Goal: Task Accomplishment & Management: Use online tool/utility

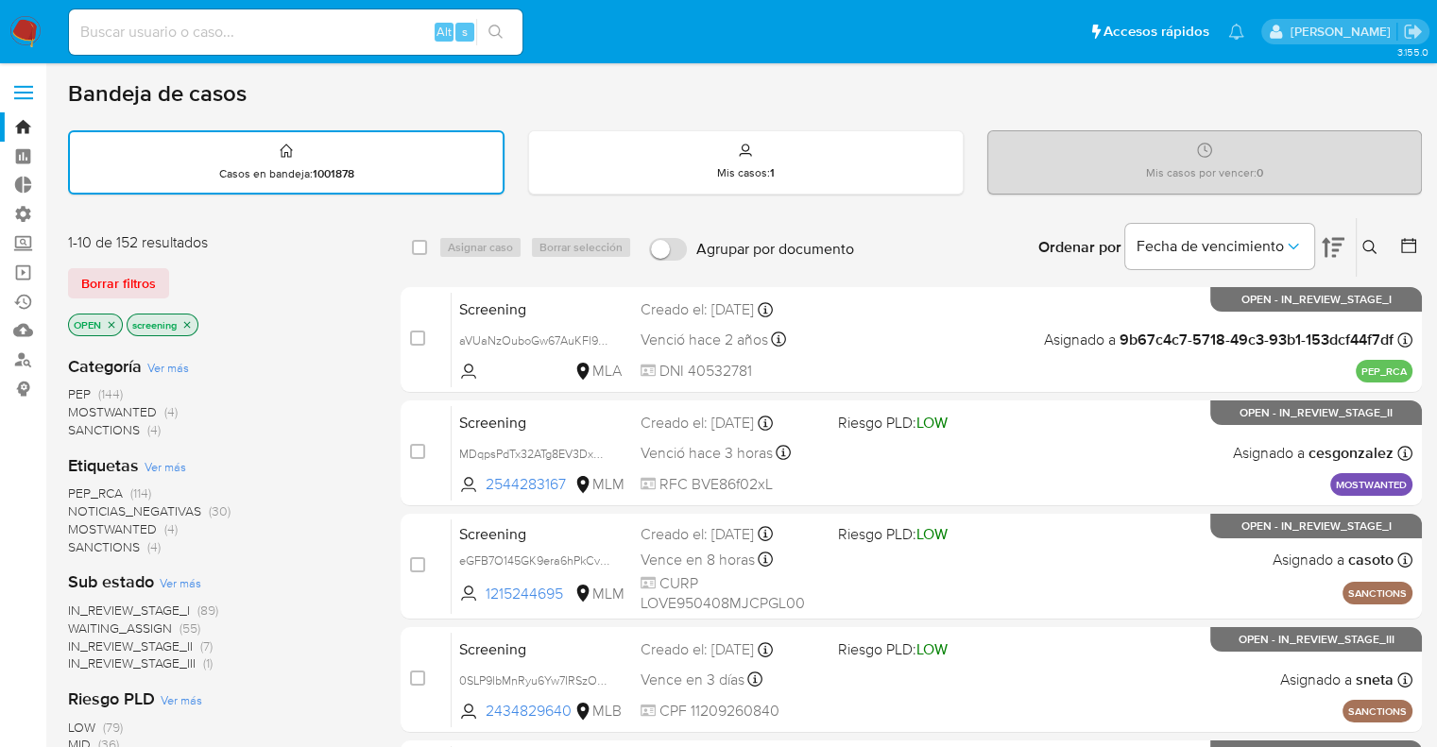
click at [208, 258] on div "1-10 de 152 resultados Borrar filtros OPEN screening" at bounding box center [219, 286] width 302 height 108
click at [246, 282] on div "Borrar filtros" at bounding box center [219, 283] width 302 height 30
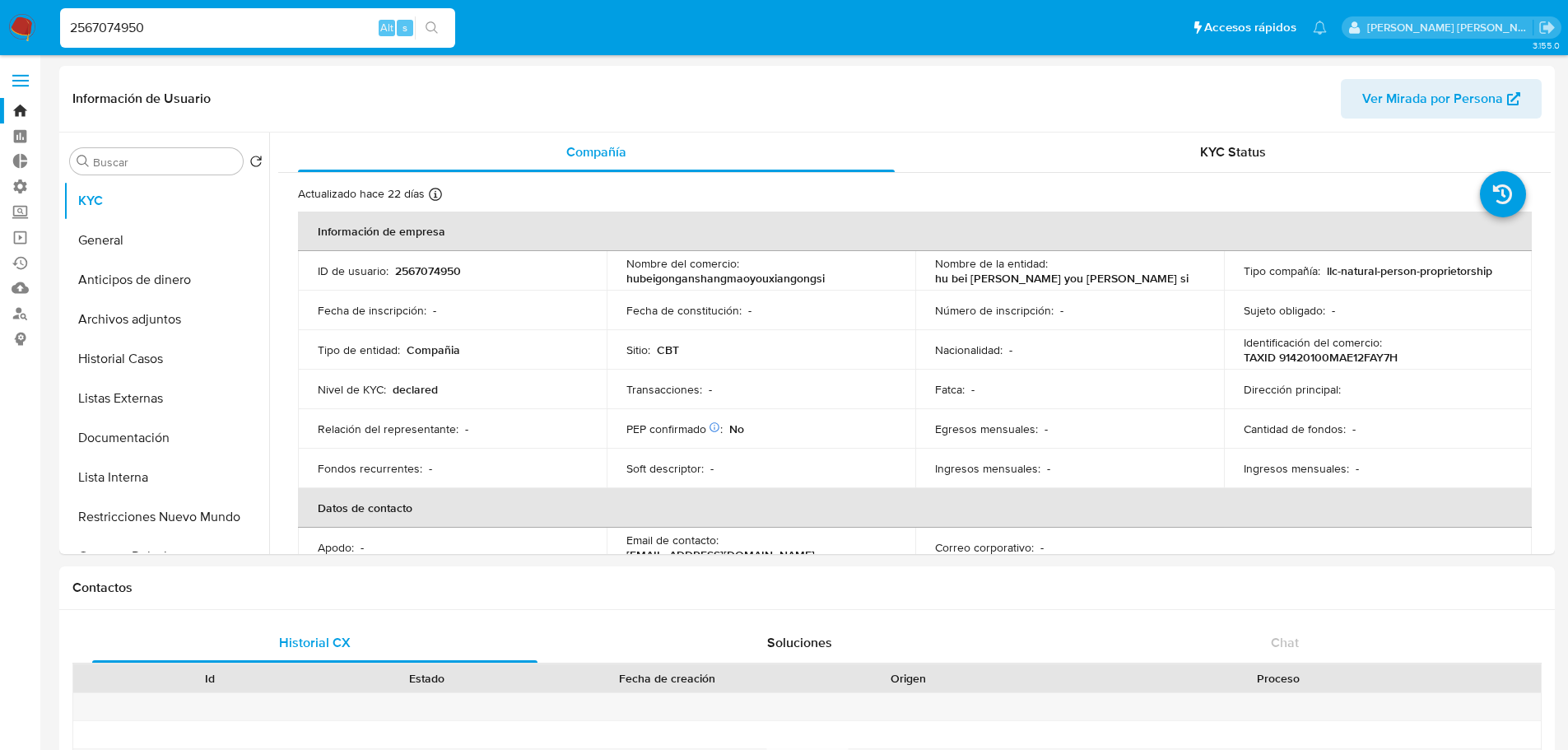
select select "10"
click at [31, 208] on label "Screening" at bounding box center [98, 212] width 196 height 25
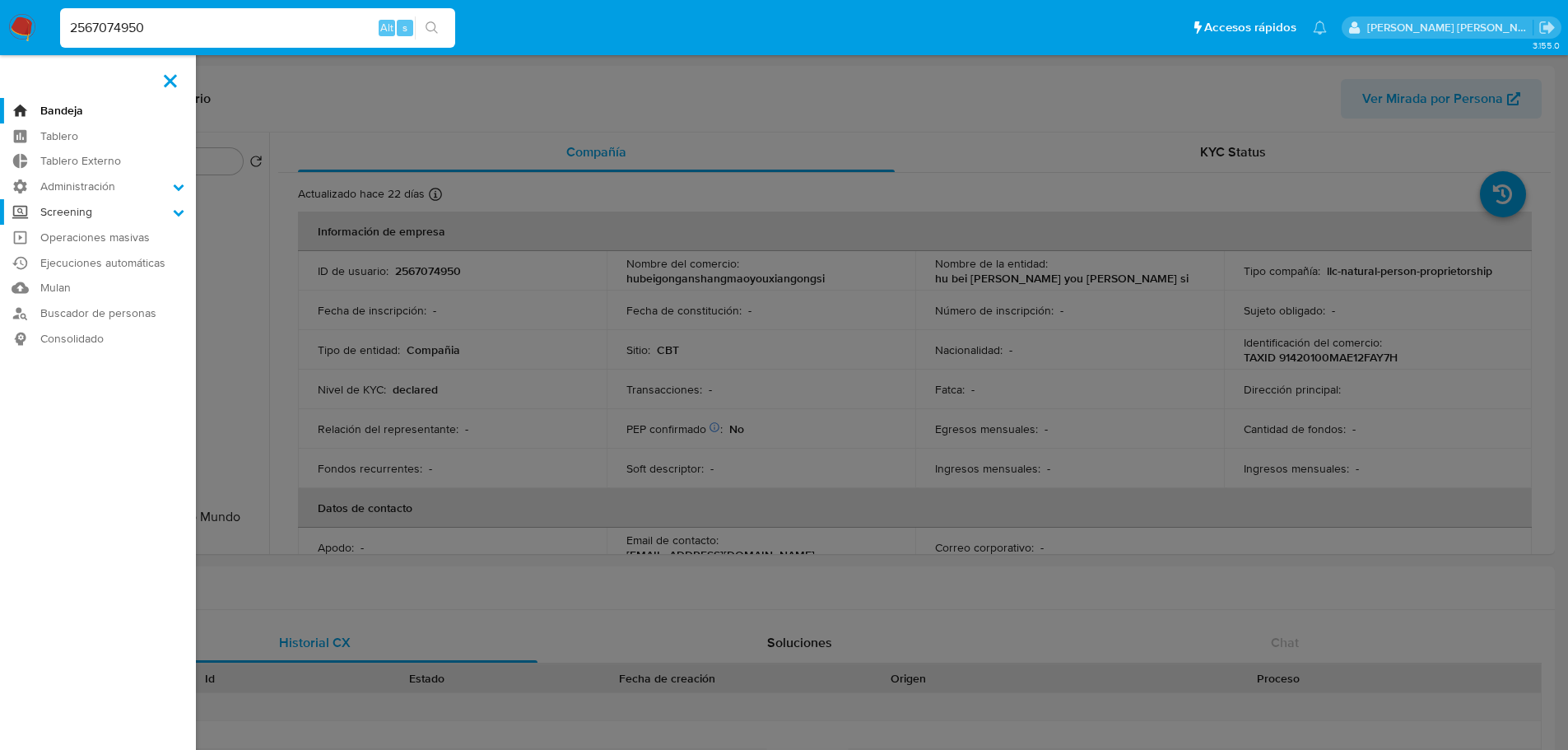
click at [0, 0] on input "Screening" at bounding box center [0, 0] width 0 height 0
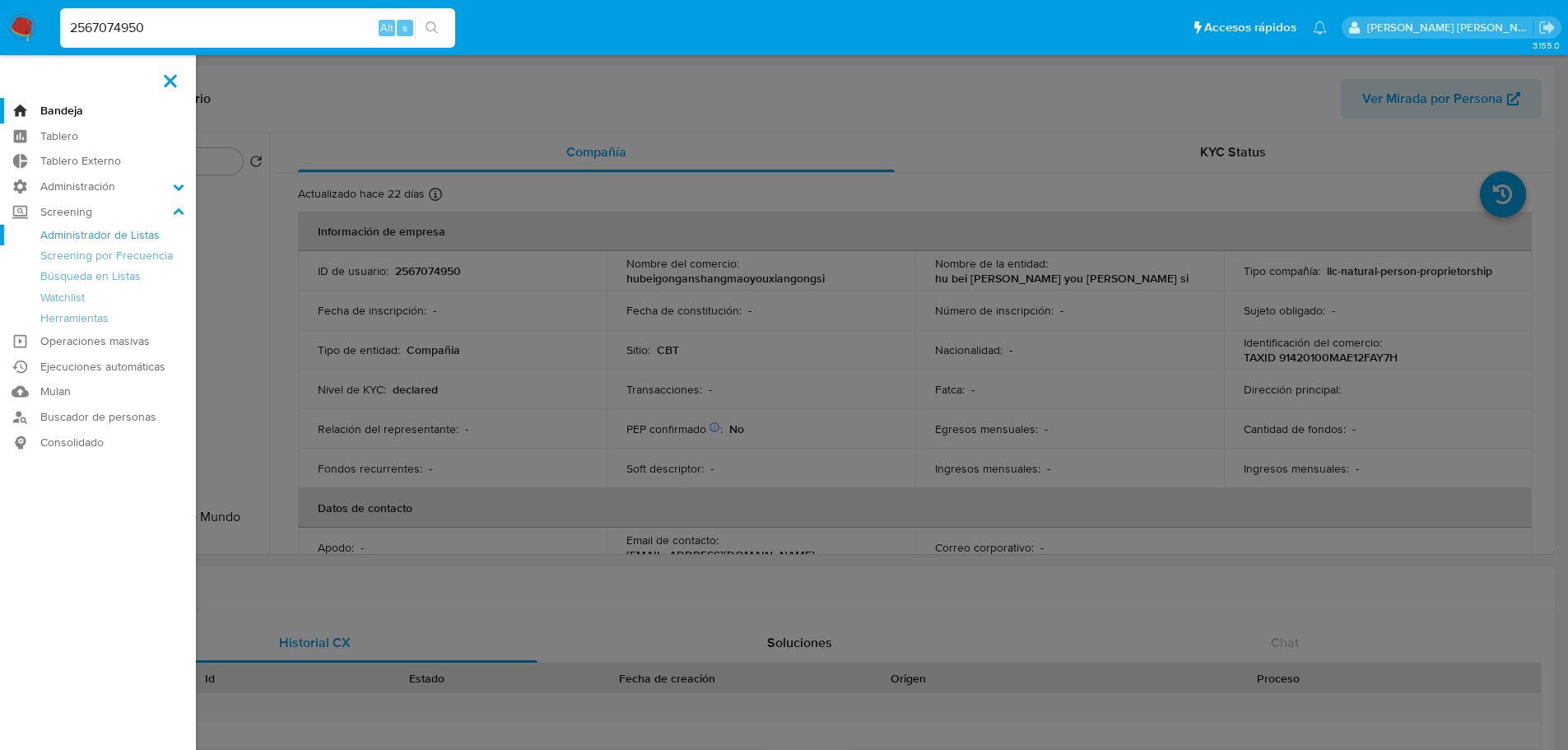
click at [51, 230] on link "Administrador de Listas" at bounding box center [98, 235] width 196 height 21
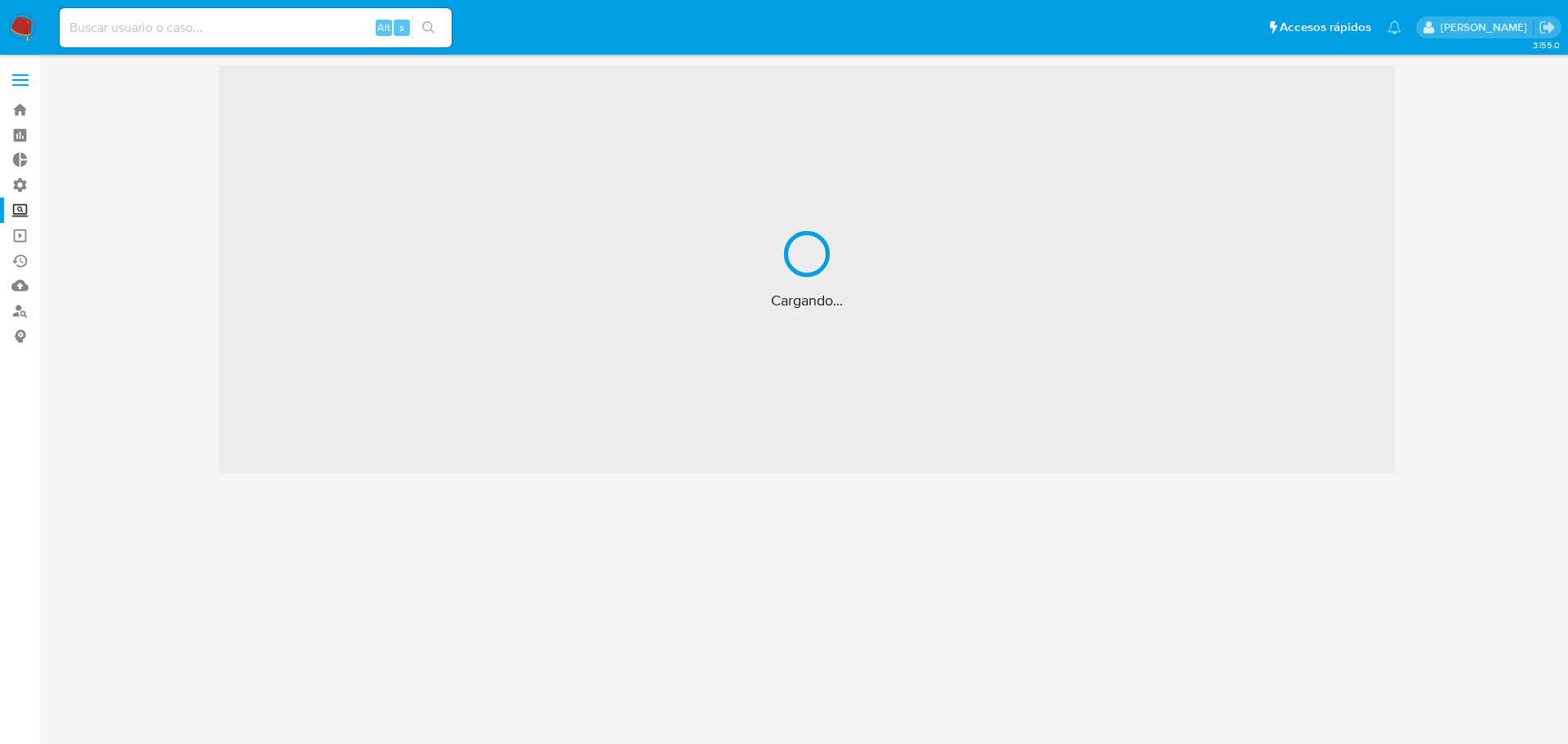
click at [475, 26] on ul "Pausado Ver notificaciones Alt s Accesos rápidos Presiona las siguientes teclas…" at bounding box center [731, 27] width 1359 height 41
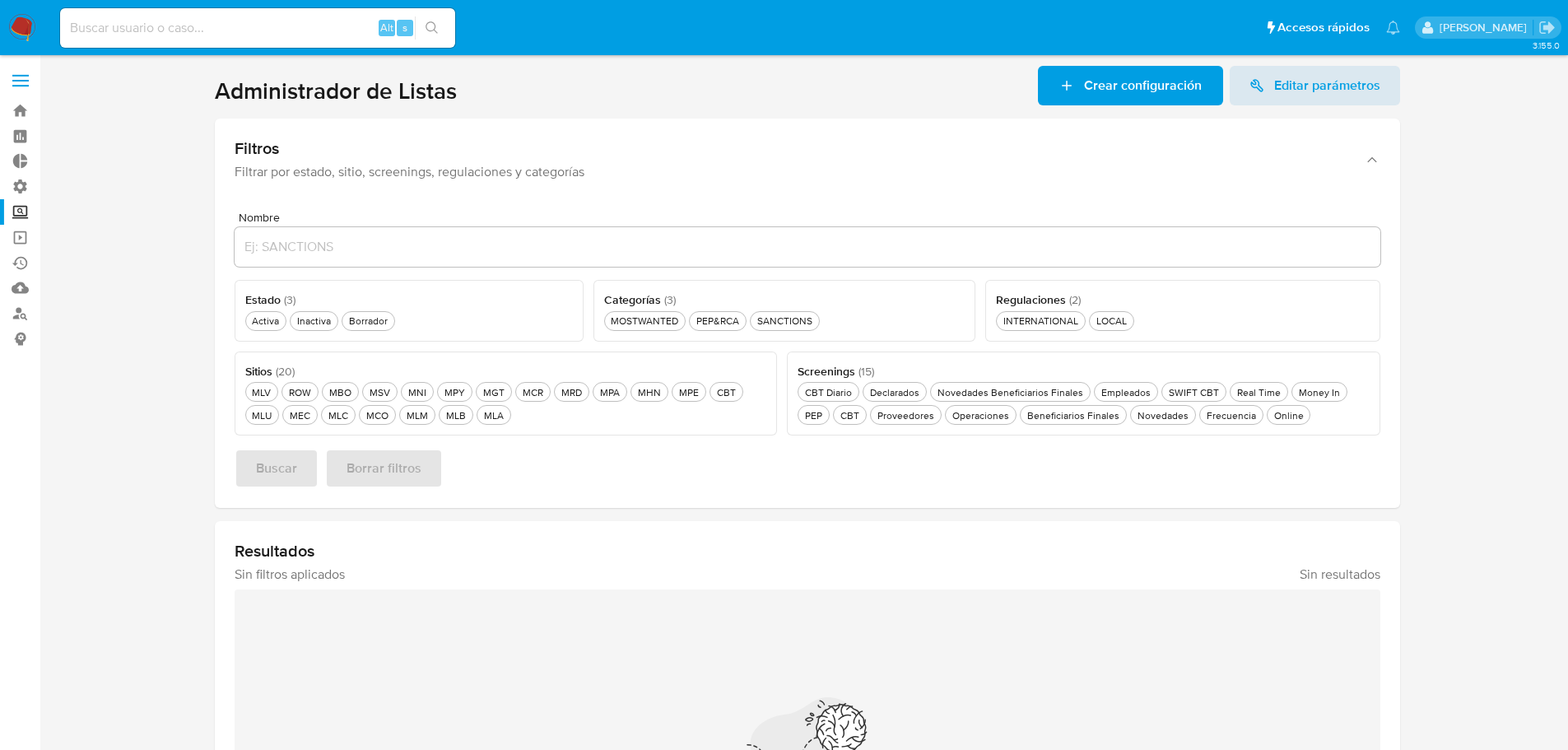
click at [479, 18] on ul "Pausado Ver notificaciones Alt s Accesos rápidos Presiona las siguientes teclas…" at bounding box center [730, 27] width 1356 height 41
click at [553, 80] on header "Administrador de Listas Crear configuración Editar parámetros" at bounding box center [808, 85] width 1185 height 39
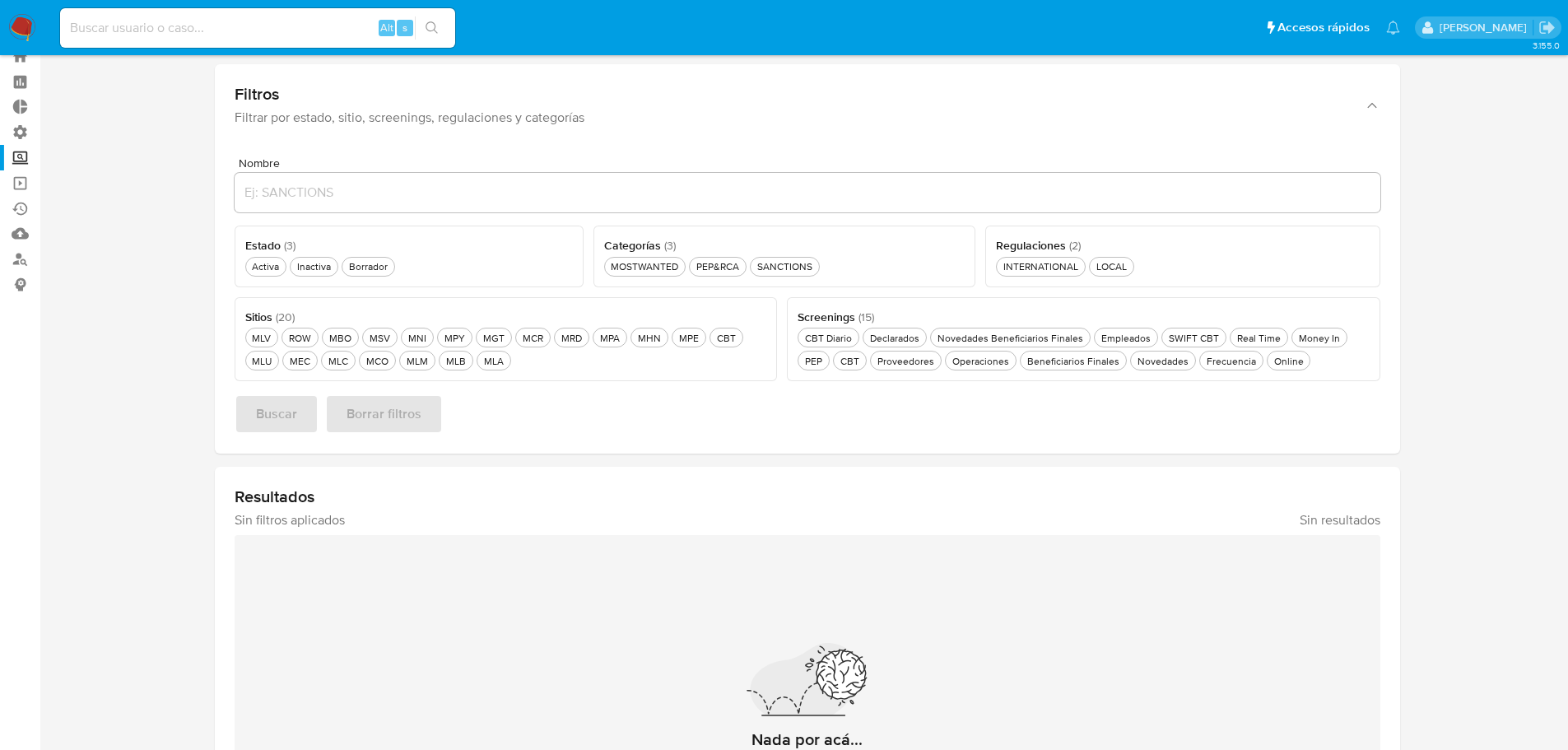
scroll to position [82, 0]
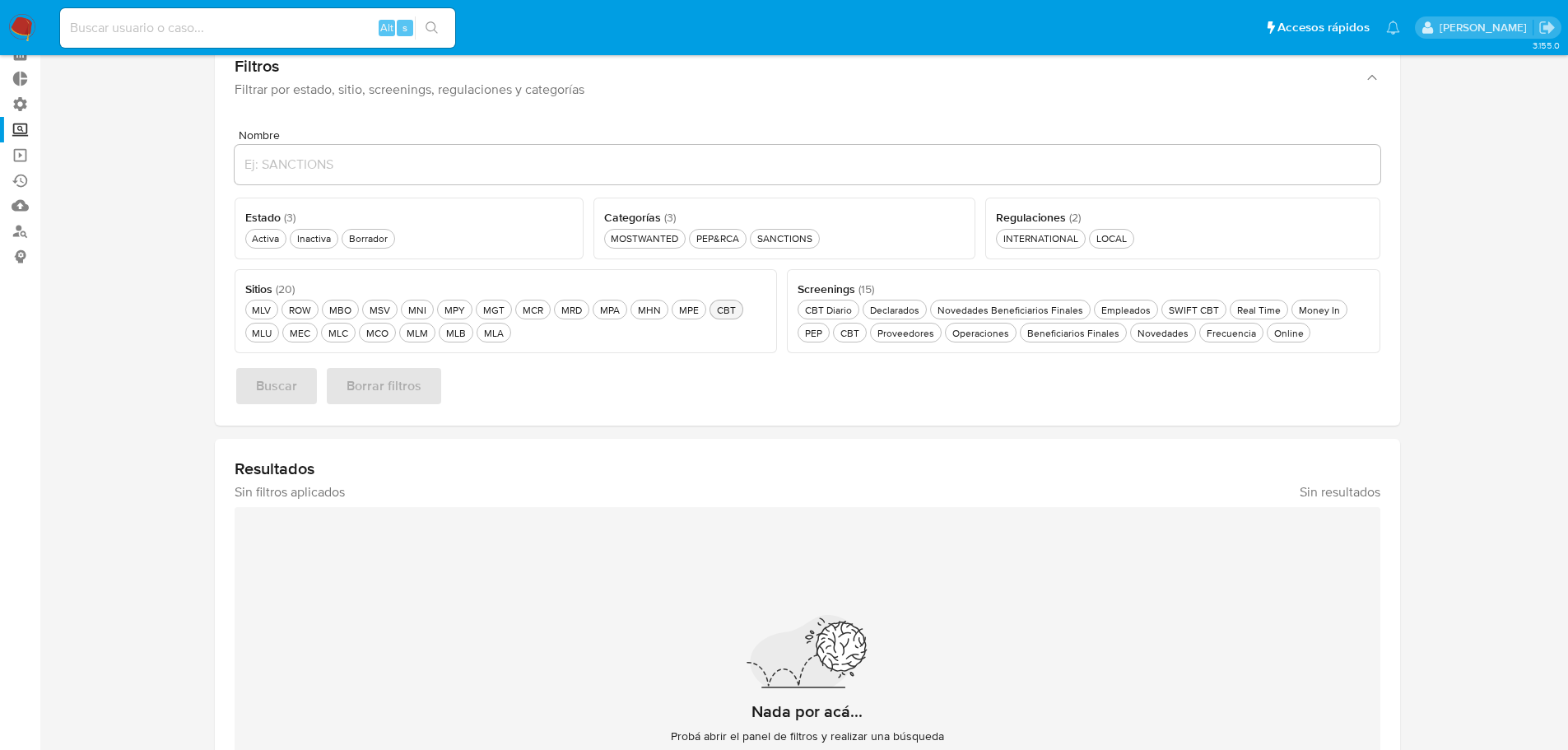
click at [733, 310] on div "CBT CBT" at bounding box center [726, 310] width 25 height 14
click at [196, 306] on section at bounding box center [807, 433] width 1496 height 901
click at [1165, 316] on div "SWIFT CBT SWIFT CBT" at bounding box center [1193, 310] width 57 height 14
click at [273, 238] on div "Activa Activa" at bounding box center [265, 238] width 34 height 14
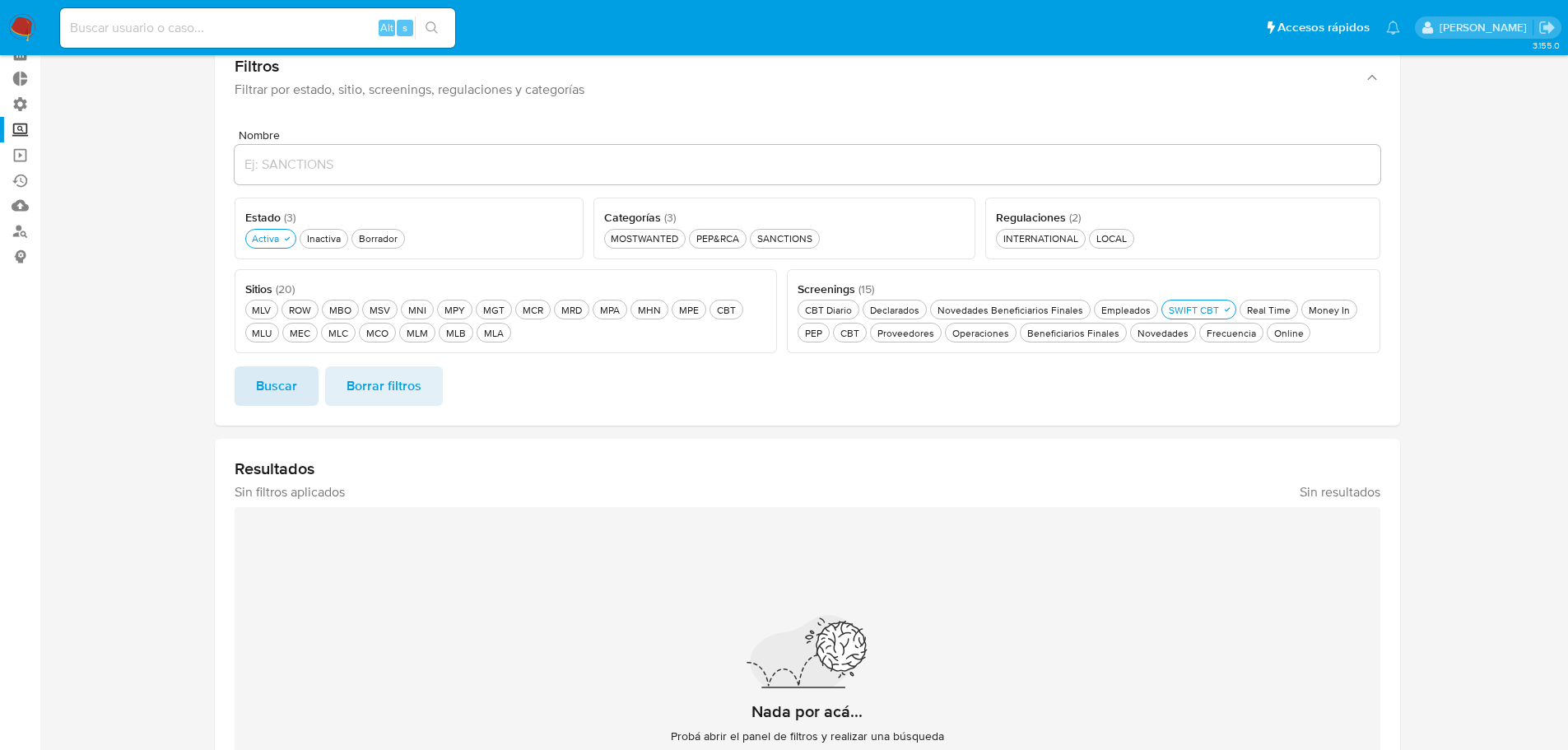
click at [301, 388] on button "Buscar" at bounding box center [276, 385] width 84 height 39
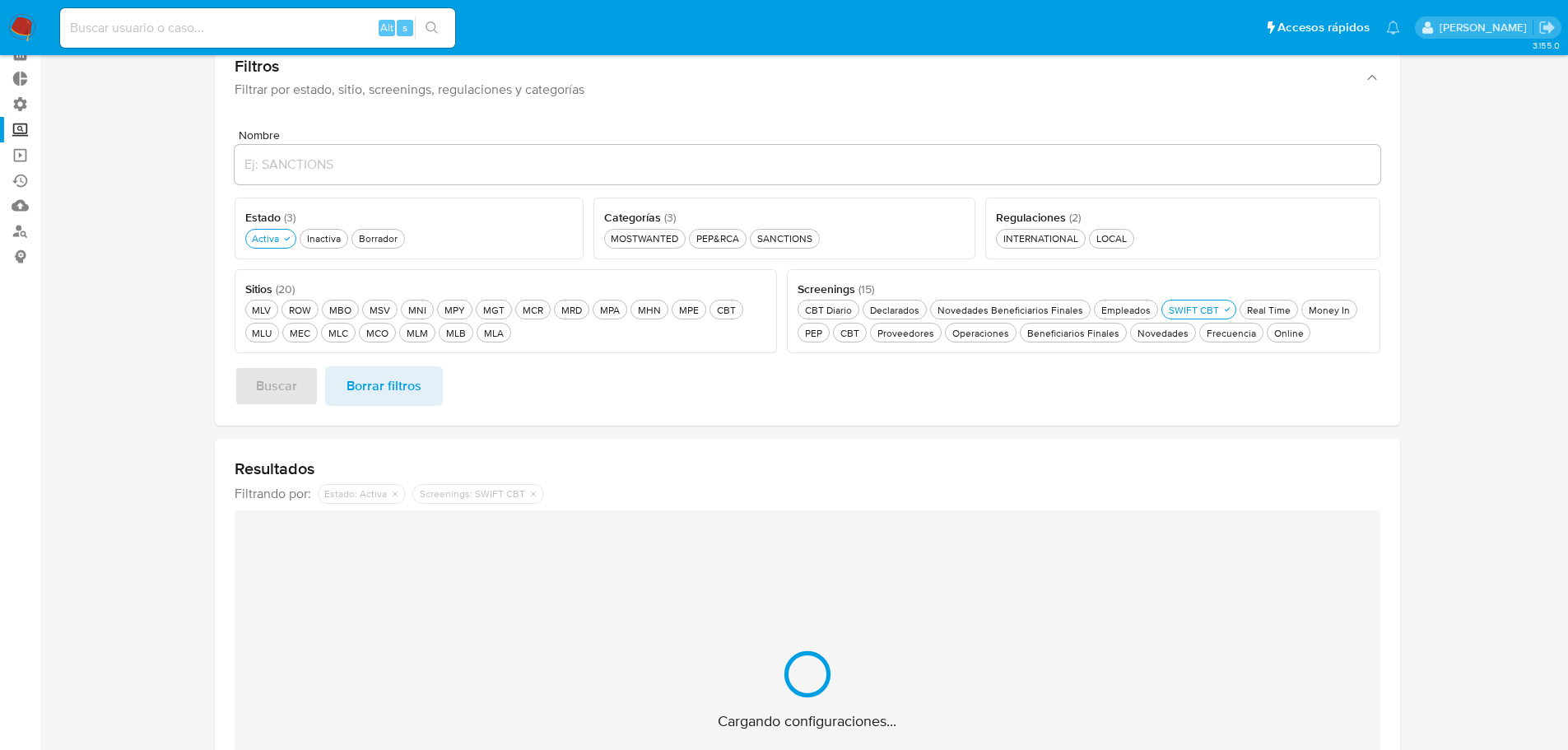
click at [170, 378] on section at bounding box center [807, 435] width 1496 height 904
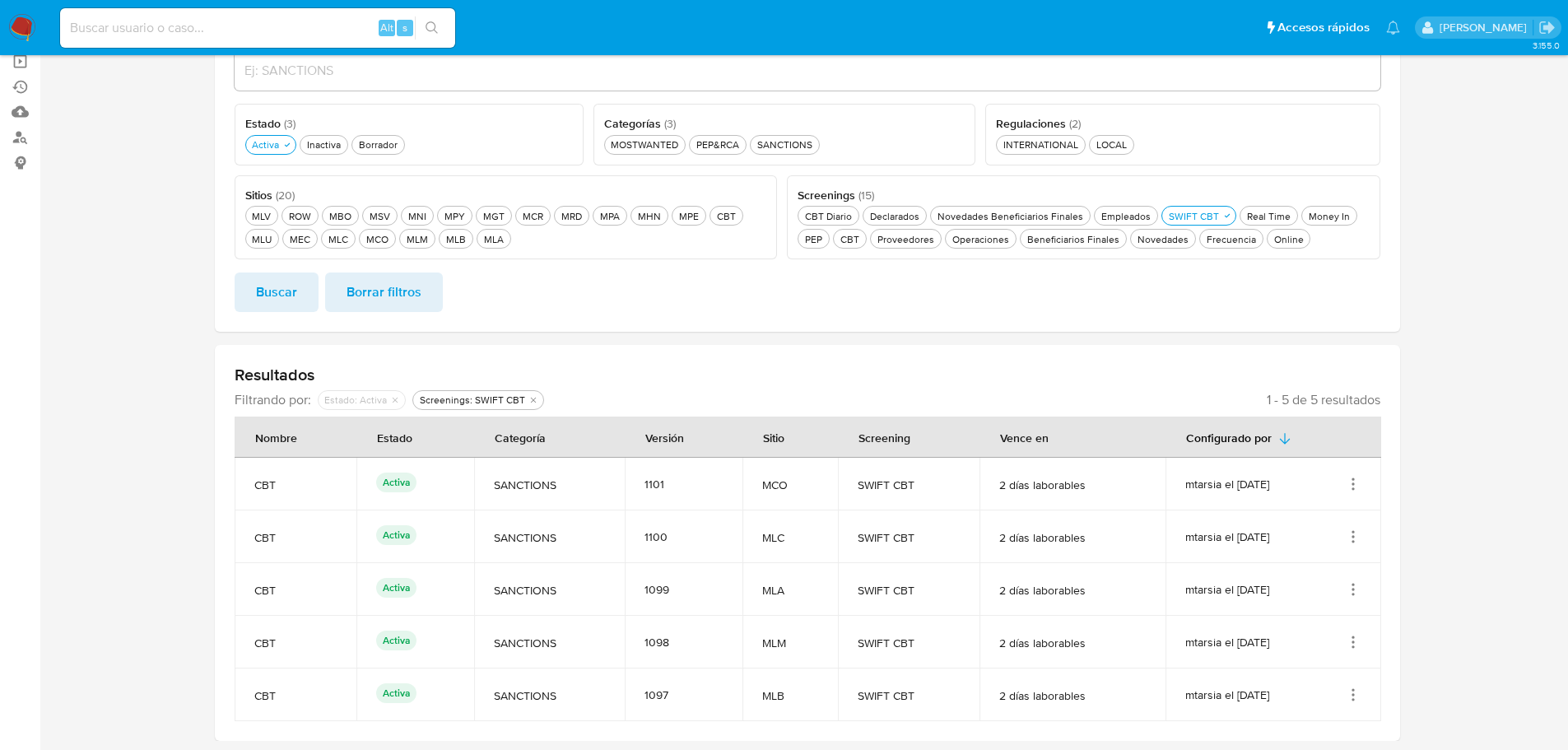
scroll to position [178, 0]
click at [170, 378] on section at bounding box center [807, 314] width 1496 height 852
click at [231, 372] on div "Resultados Filtrando por: deshabilitado : Estado: Activa Screenings: SWIFT CBT …" at bounding box center [808, 542] width 1185 height 396
click at [215, 366] on div "Resultados Filtrando por: deshabilitado : Estado: Activa Screenings: SWIFT CBT …" at bounding box center [808, 542] width 1185 height 396
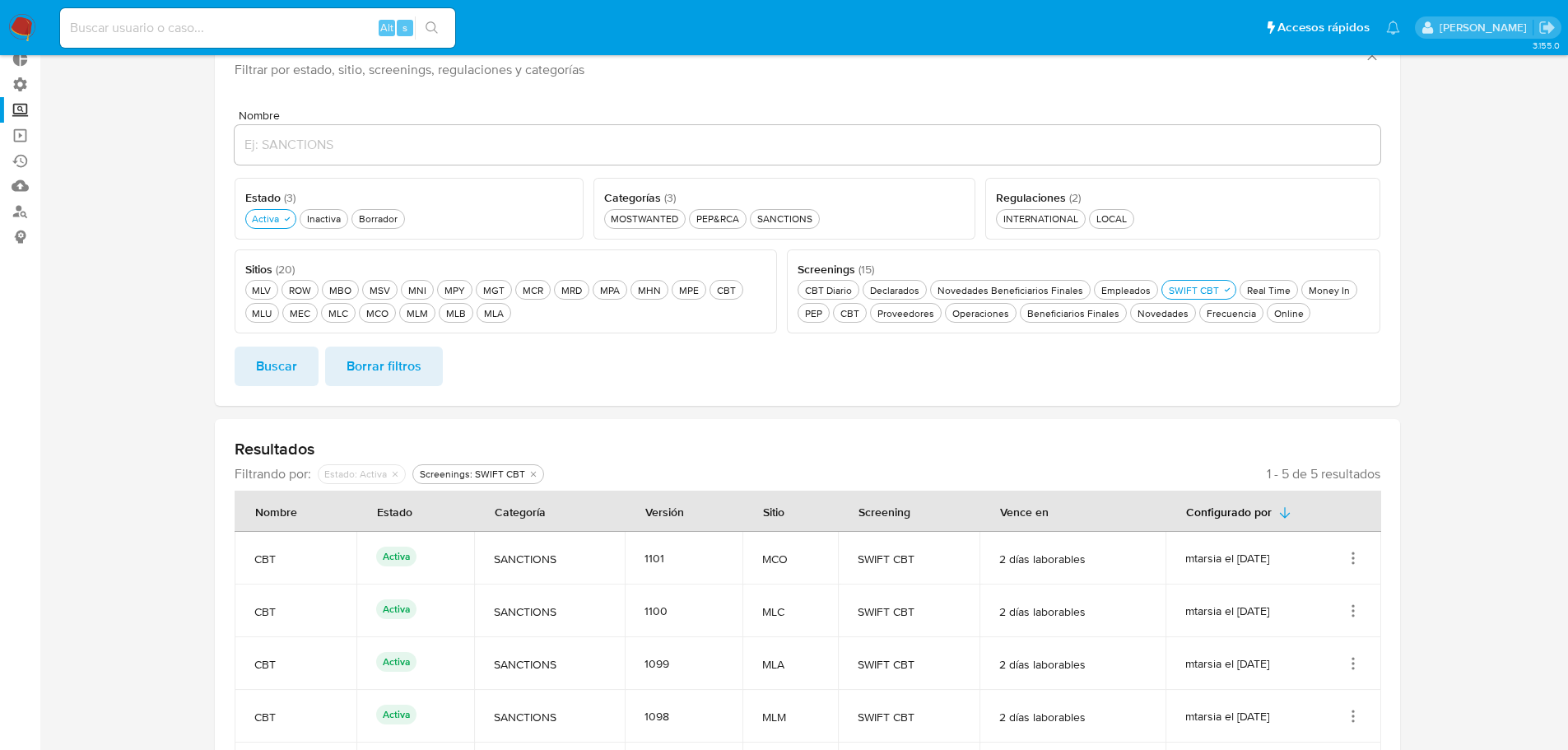
scroll to position [0, 0]
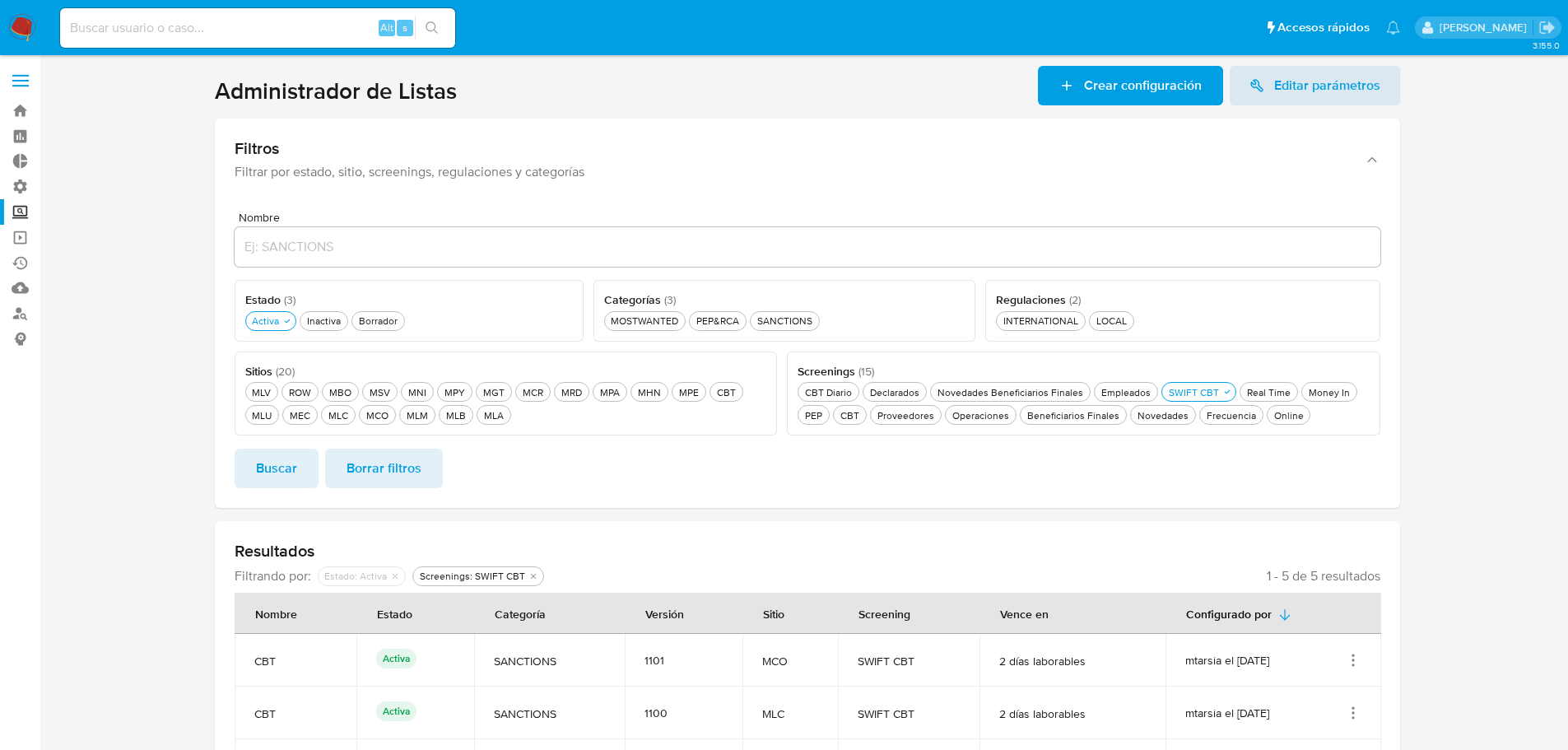
click at [1416, 81] on section at bounding box center [807, 492] width 1496 height 852
click at [198, 83] on section at bounding box center [807, 492] width 1496 height 852
